Goal: Task Accomplishment & Management: Manage account settings

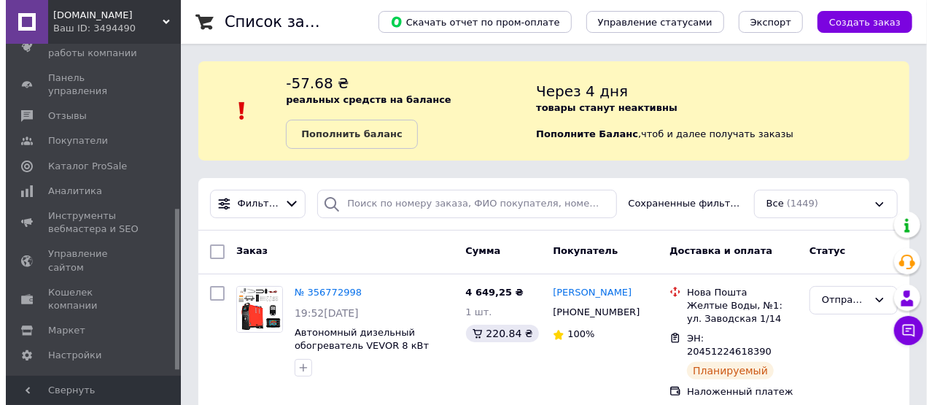
scroll to position [350, 0]
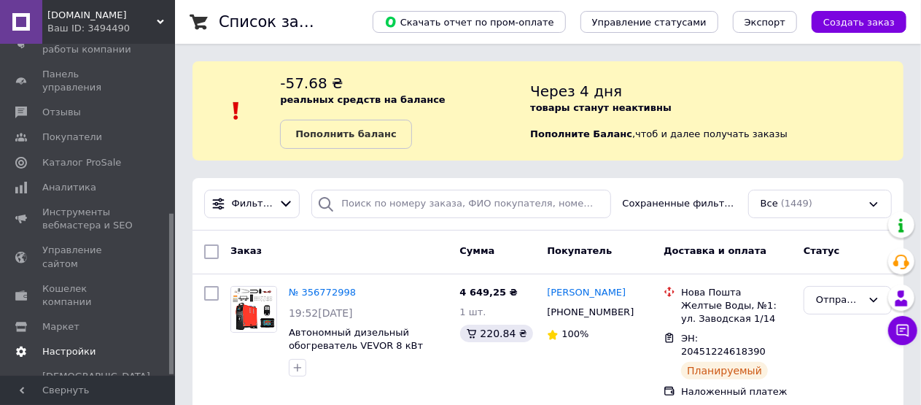
click at [88, 345] on span "Настройки" at bounding box center [68, 351] width 53 height 13
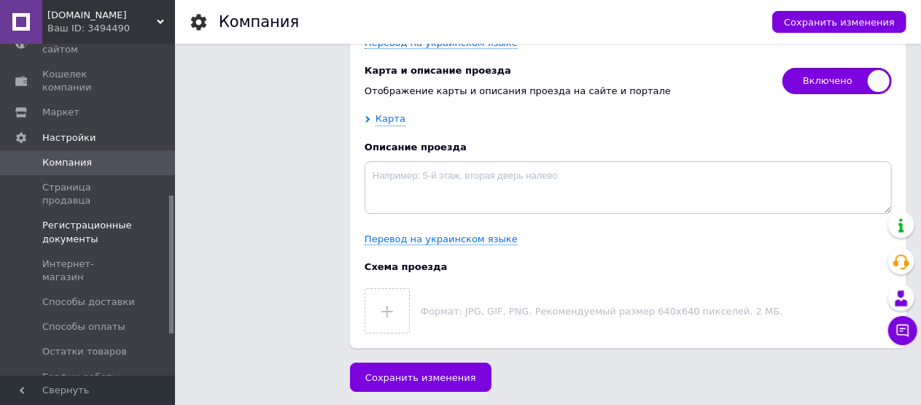
scroll to position [365, 0]
click at [107, 294] on span "Способы доставки" at bounding box center [88, 300] width 93 height 13
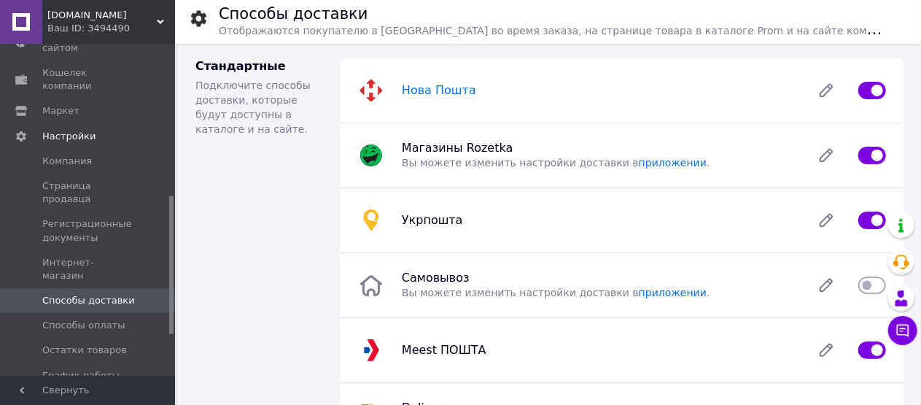
click at [446, 94] on span "Нова Пошта" at bounding box center [439, 90] width 74 height 14
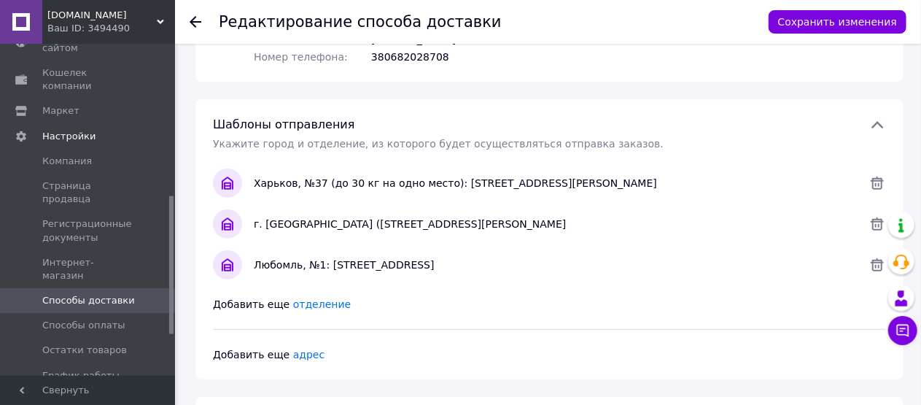
scroll to position [239, 0]
click at [876, 266] on icon at bounding box center [877, 263] width 13 height 13
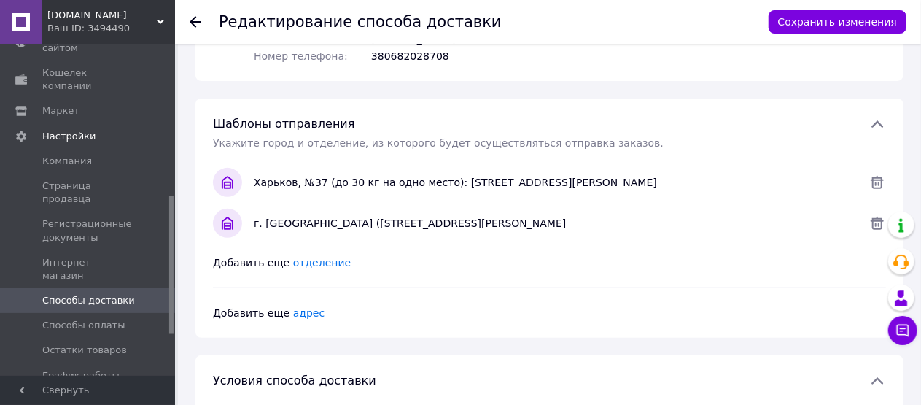
click at [313, 263] on span "отделение" at bounding box center [322, 263] width 58 height 12
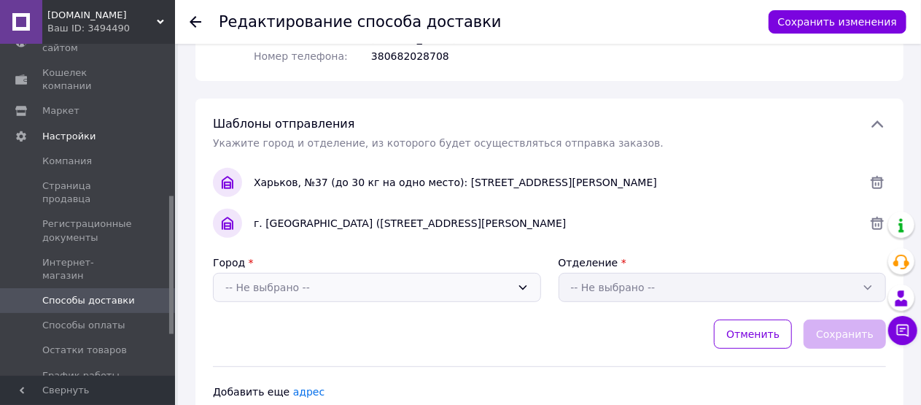
click at [320, 291] on div "-- Не выбрано --" at bounding box center [368, 287] width 286 height 16
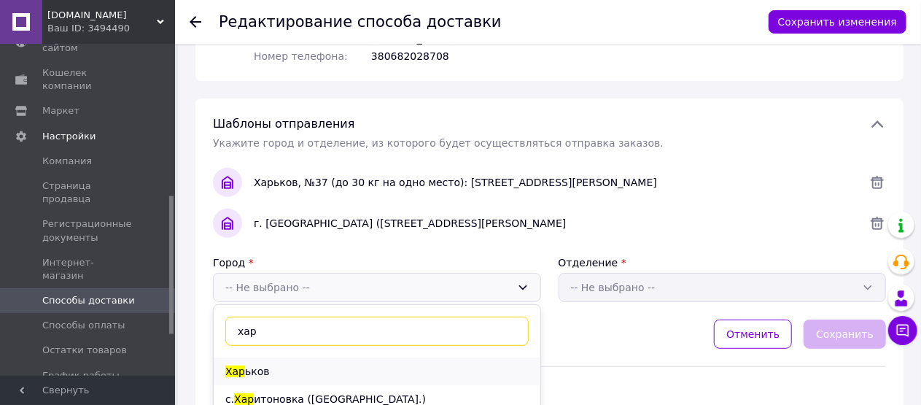
type input "хар"
click at [245, 371] on span "ьков" at bounding box center [257, 371] width 25 height 12
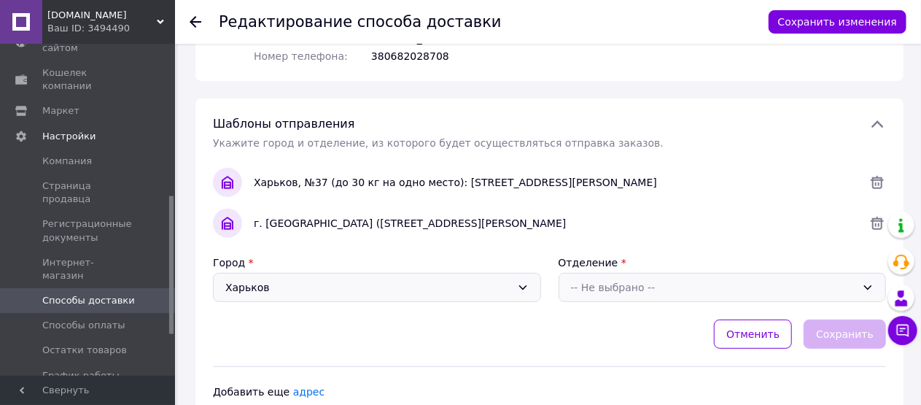
click at [619, 282] on div "-- Не выбрано --" at bounding box center [714, 287] width 286 height 16
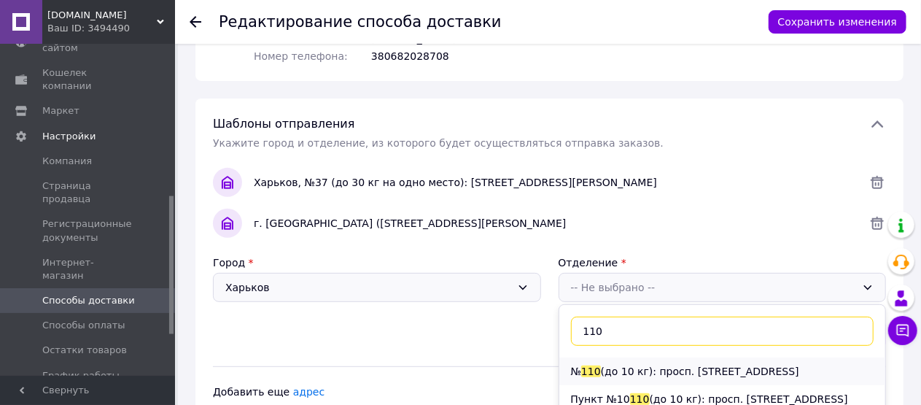
type input "110"
click at [616, 376] on li "№ 110 (до 10 кг): просп. [STREET_ADDRESS]" at bounding box center [722, 371] width 327 height 28
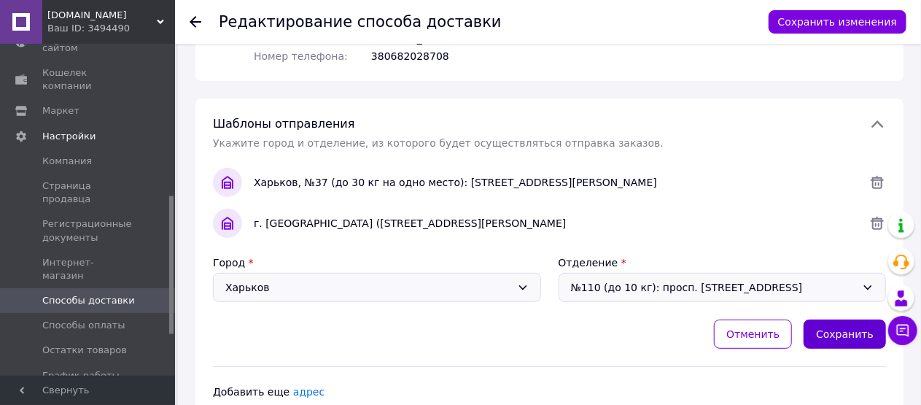
click at [849, 342] on button "Сохранить" at bounding box center [845, 334] width 82 height 29
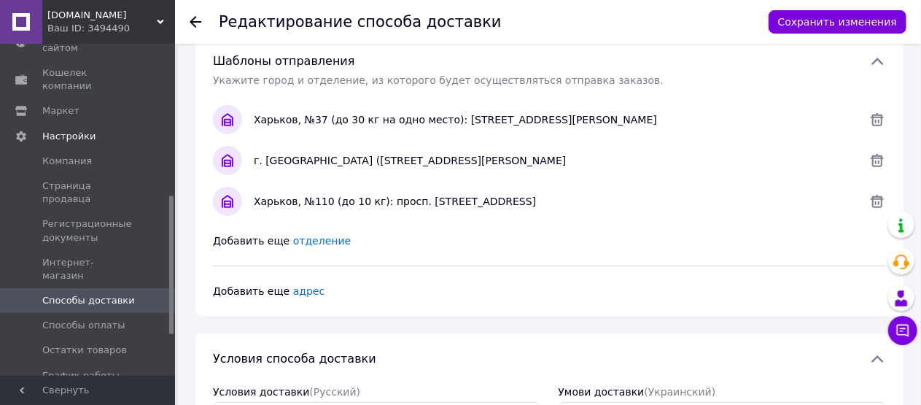
scroll to position [0, 0]
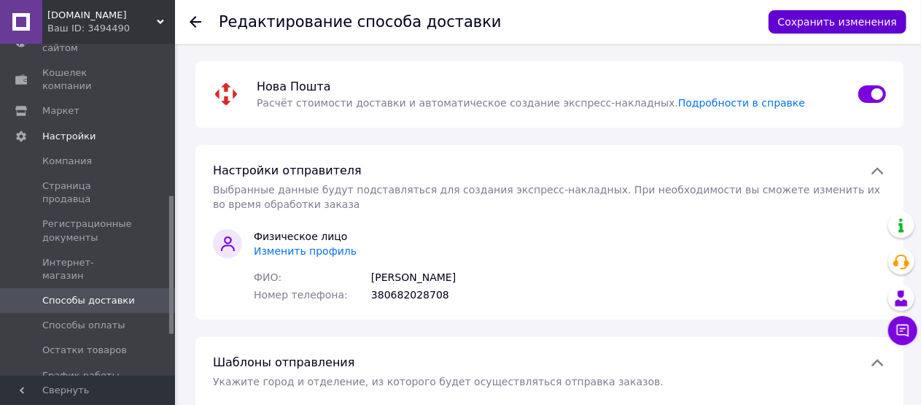
click at [853, 20] on button "Сохранить изменения" at bounding box center [838, 21] width 138 height 23
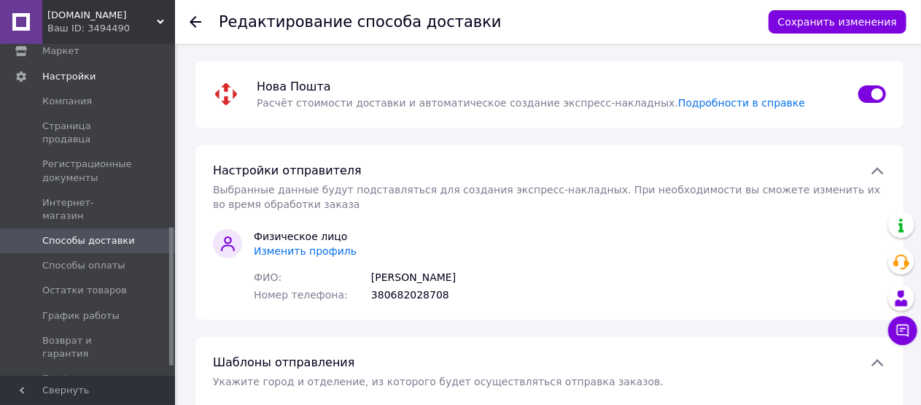
scroll to position [462, 0]
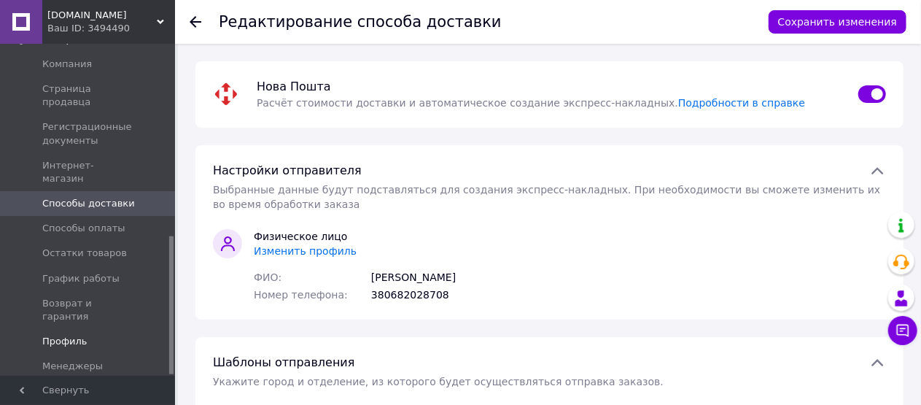
click at [71, 335] on span "Профиль" at bounding box center [64, 341] width 45 height 13
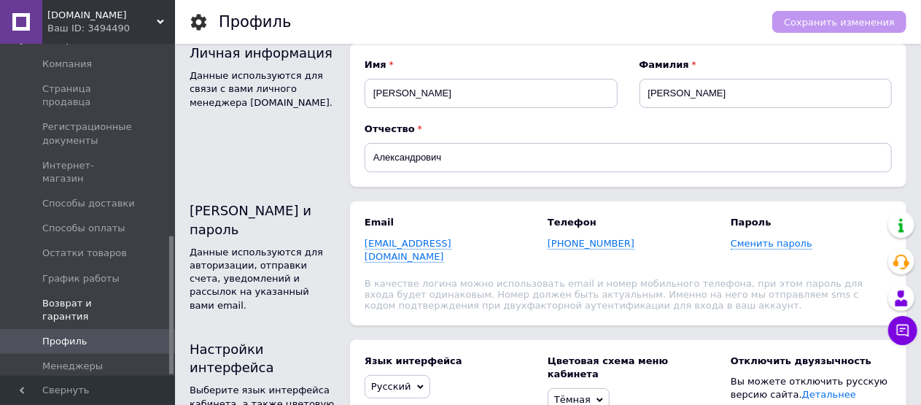
scroll to position [9, 0]
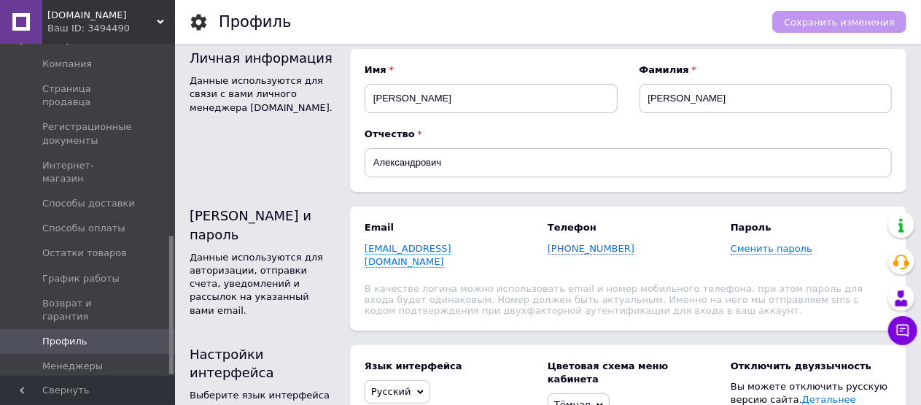
click at [85, 385] on span "Управление API-токенами" at bounding box center [88, 398] width 93 height 26
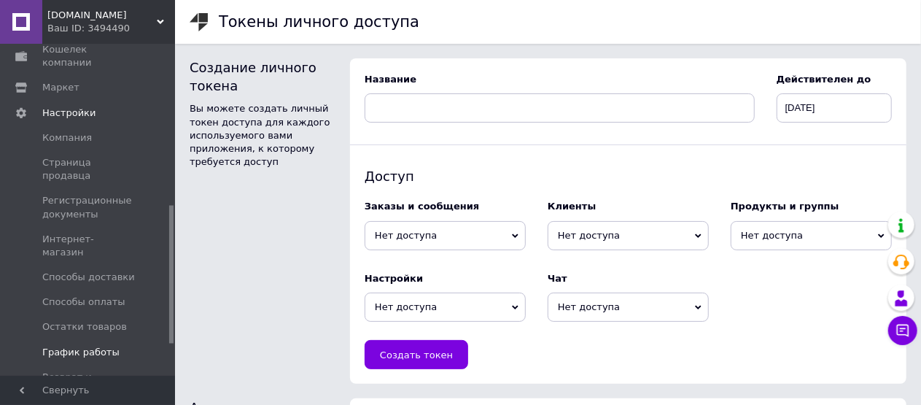
scroll to position [387, 0]
click at [109, 233] on span "Интернет-магазин" at bounding box center [88, 246] width 93 height 26
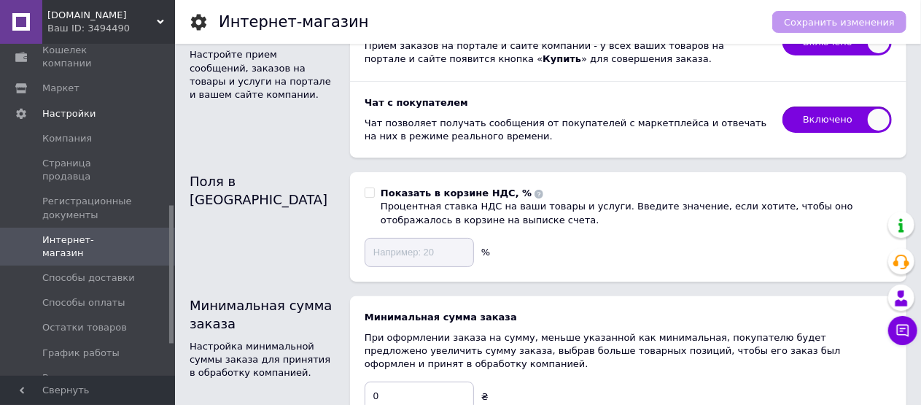
scroll to position [36, 0]
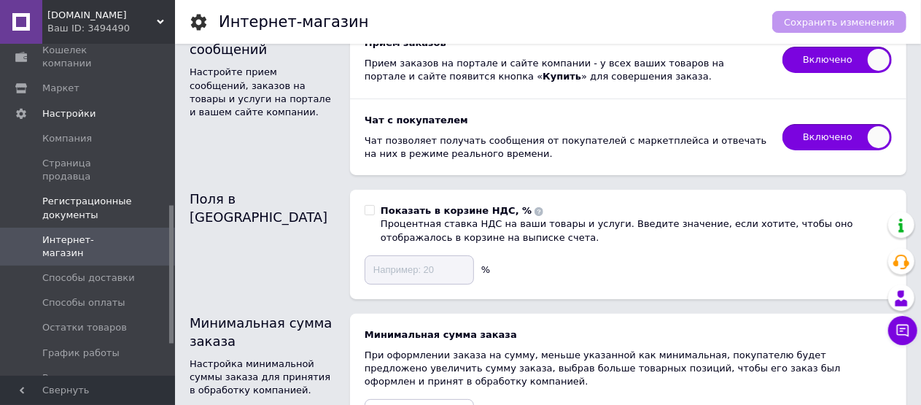
click at [101, 195] on span "Регистрационные документы" at bounding box center [88, 208] width 93 height 26
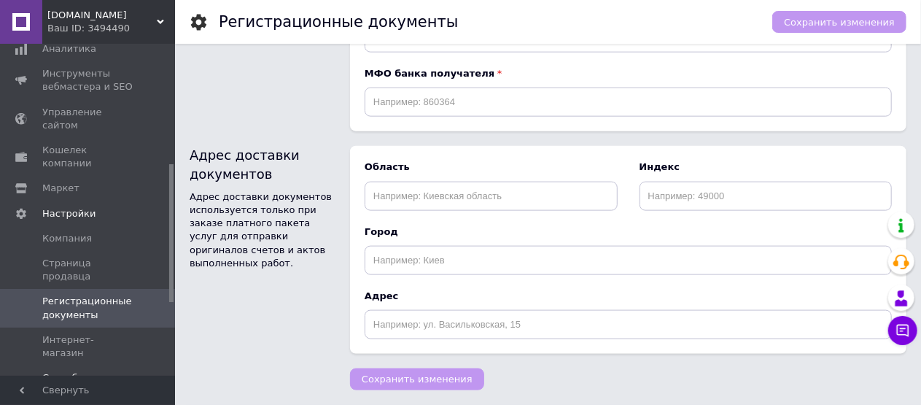
scroll to position [287, 0]
click at [71, 233] on span "Компания" at bounding box center [67, 239] width 50 height 13
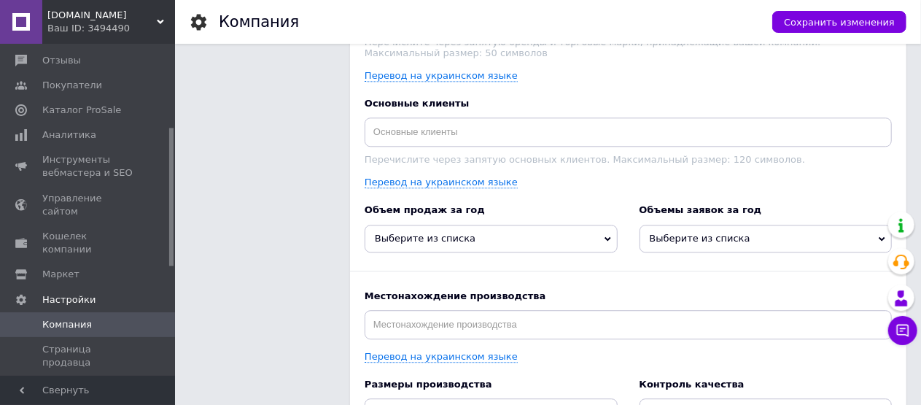
scroll to position [199, 0]
click at [96, 194] on span "Управление сайтом" at bounding box center [88, 207] width 93 height 26
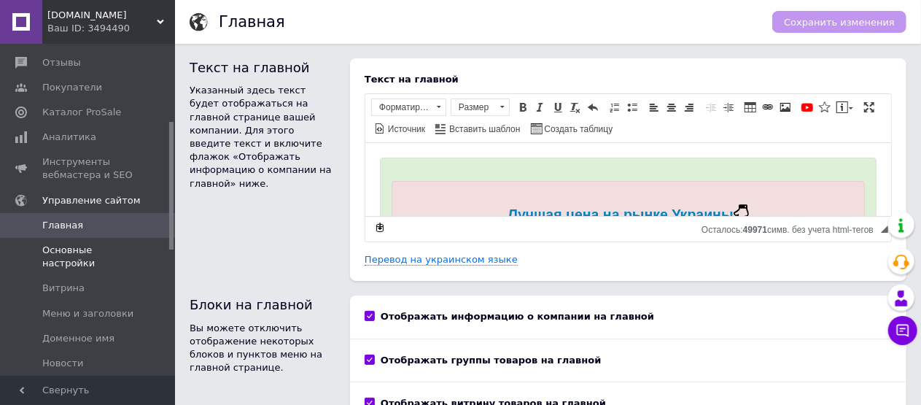
click at [82, 244] on span "Основные настройки" at bounding box center [88, 257] width 93 height 26
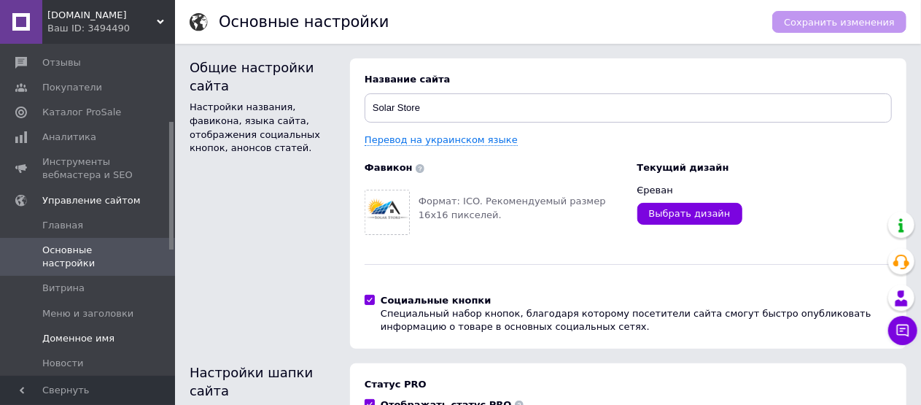
click at [74, 332] on span "Доменное имя" at bounding box center [78, 338] width 72 height 13
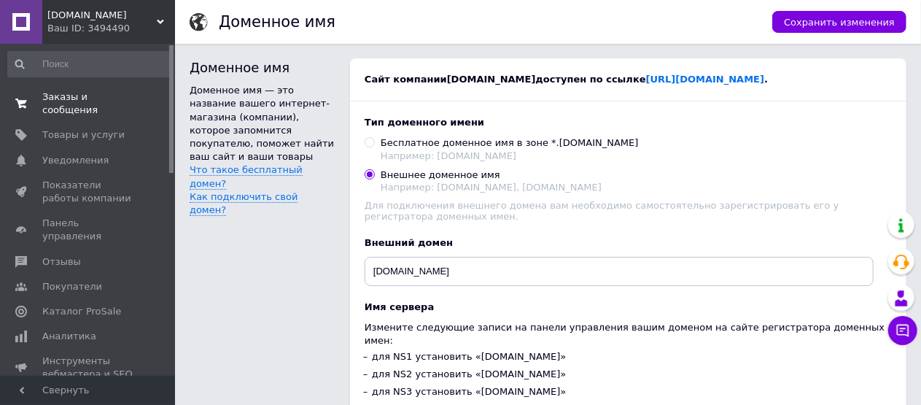
click at [77, 100] on span "Заказы и сообщения" at bounding box center [88, 103] width 93 height 26
